Goal: Check status: Check status

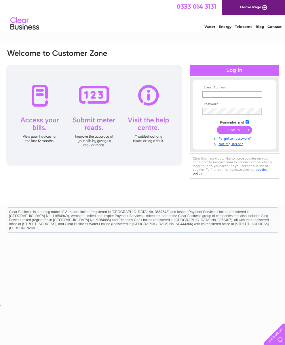
type input "[PERSON_NAME][EMAIL_ADDRESS][PERSON_NAME][DOMAIN_NAME]"
click at [234, 131] on input "submit" at bounding box center [234, 129] width 35 height 8
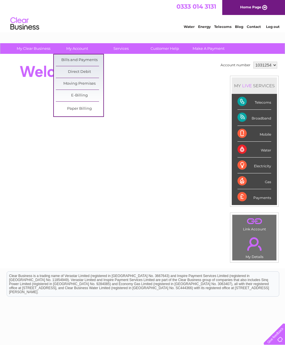
click at [88, 55] on link "Bills and Payments" at bounding box center [79, 60] width 47 height 12
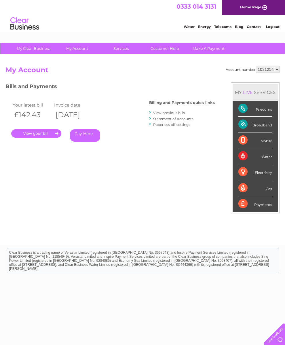
click at [275, 70] on select "1031254" at bounding box center [267, 69] width 24 height 7
click at [56, 129] on link "." at bounding box center [36, 133] width 50 height 8
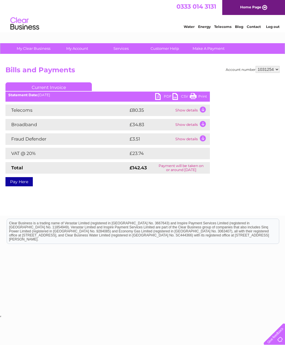
click at [201, 105] on td "Show details" at bounding box center [192, 110] width 36 height 12
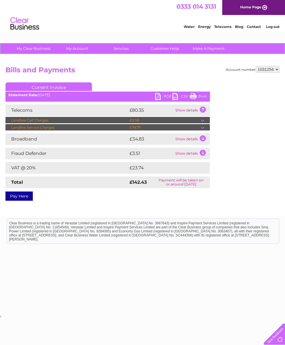
click at [203, 127] on td at bounding box center [205, 127] width 9 height 7
